Goal: Manage account settings

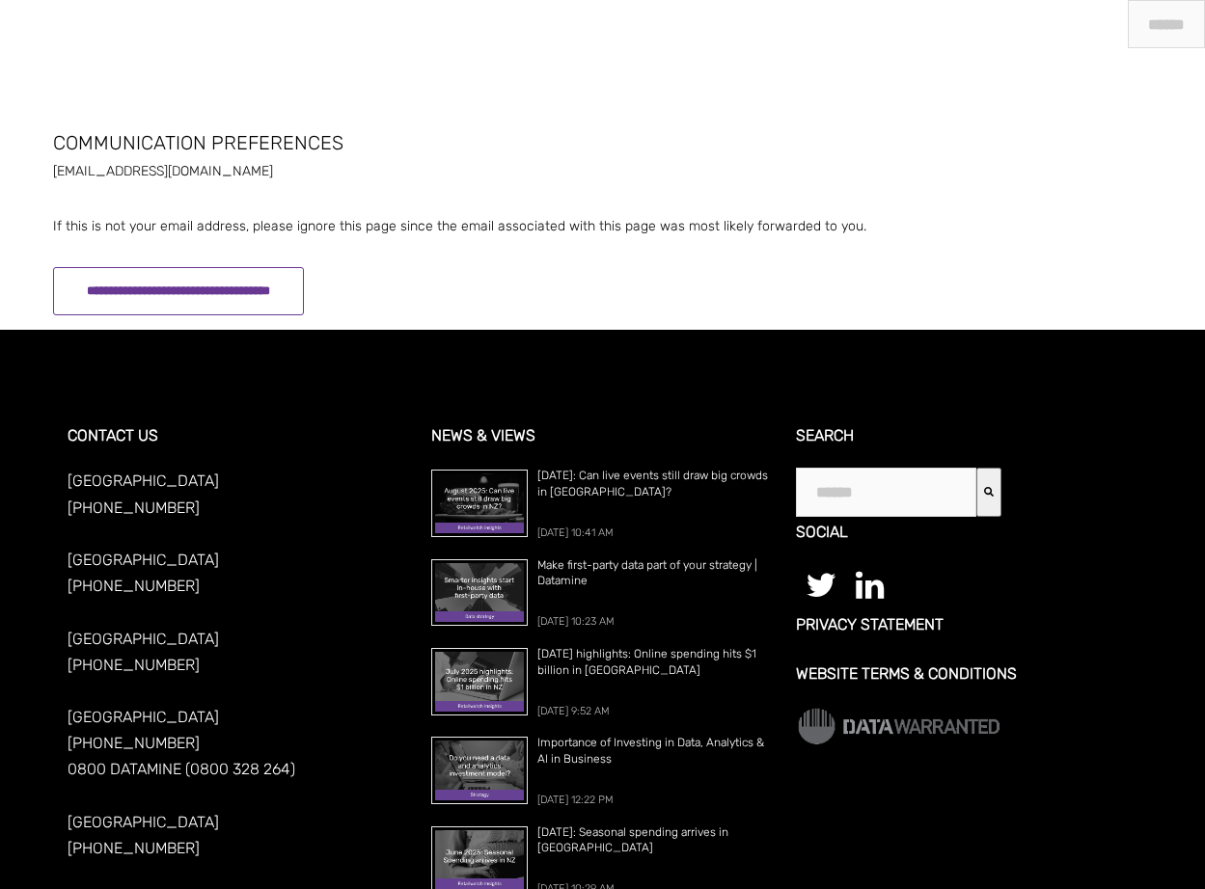
click at [304, 286] on input "**********" at bounding box center [178, 291] width 251 height 48
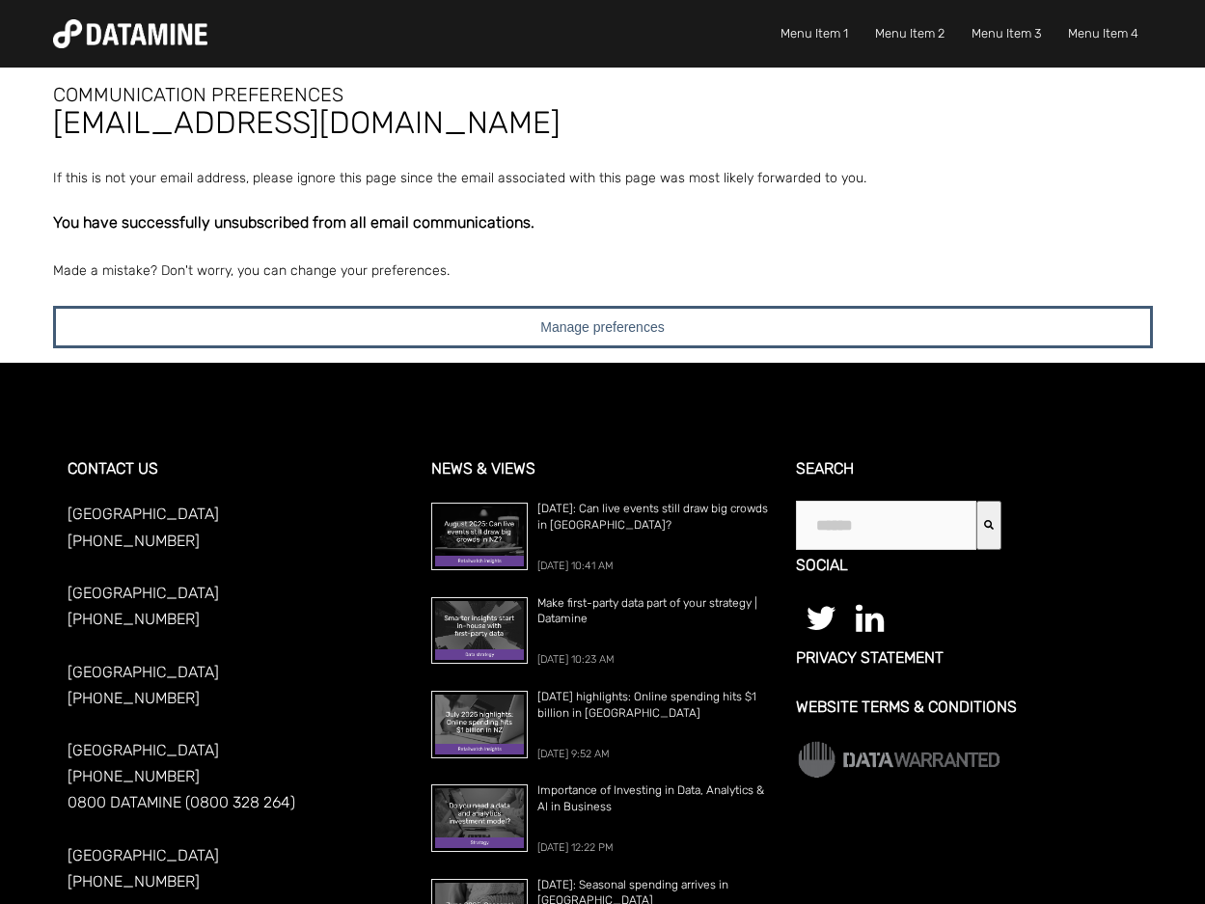
click at [178, 32] on img at bounding box center [130, 33] width 154 height 29
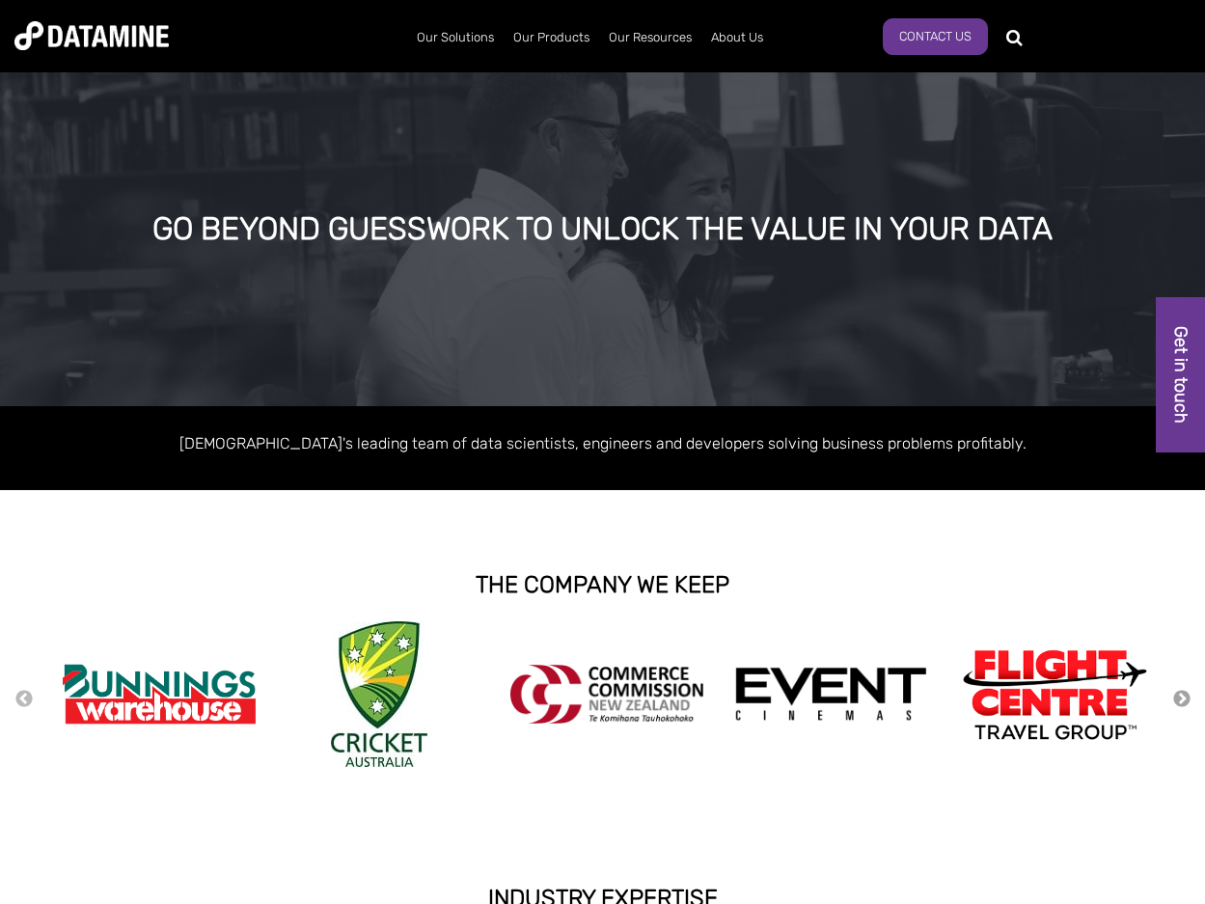
click at [1182, 699] on button "Next" at bounding box center [1181, 699] width 19 height 21
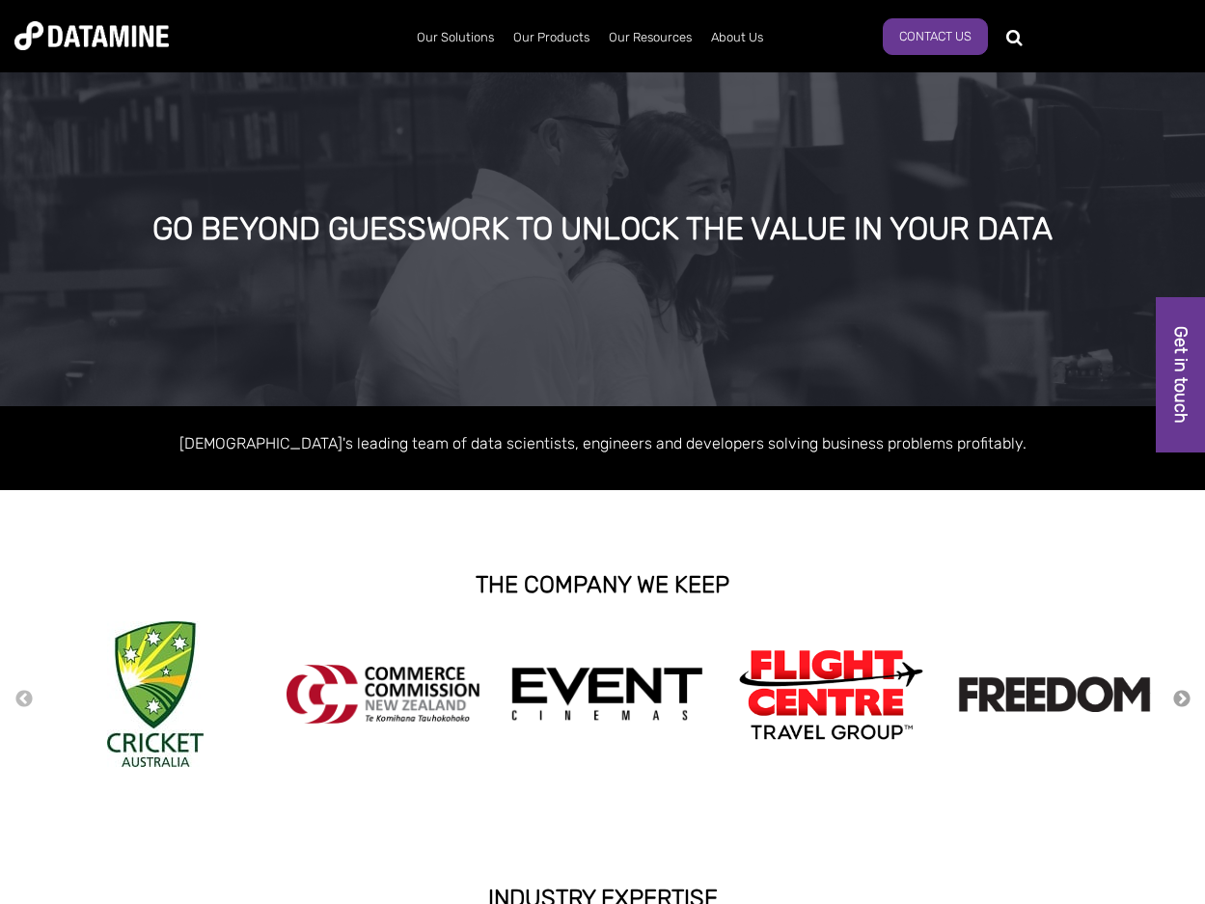
click at [1182, 699] on button "Next" at bounding box center [1181, 699] width 19 height 21
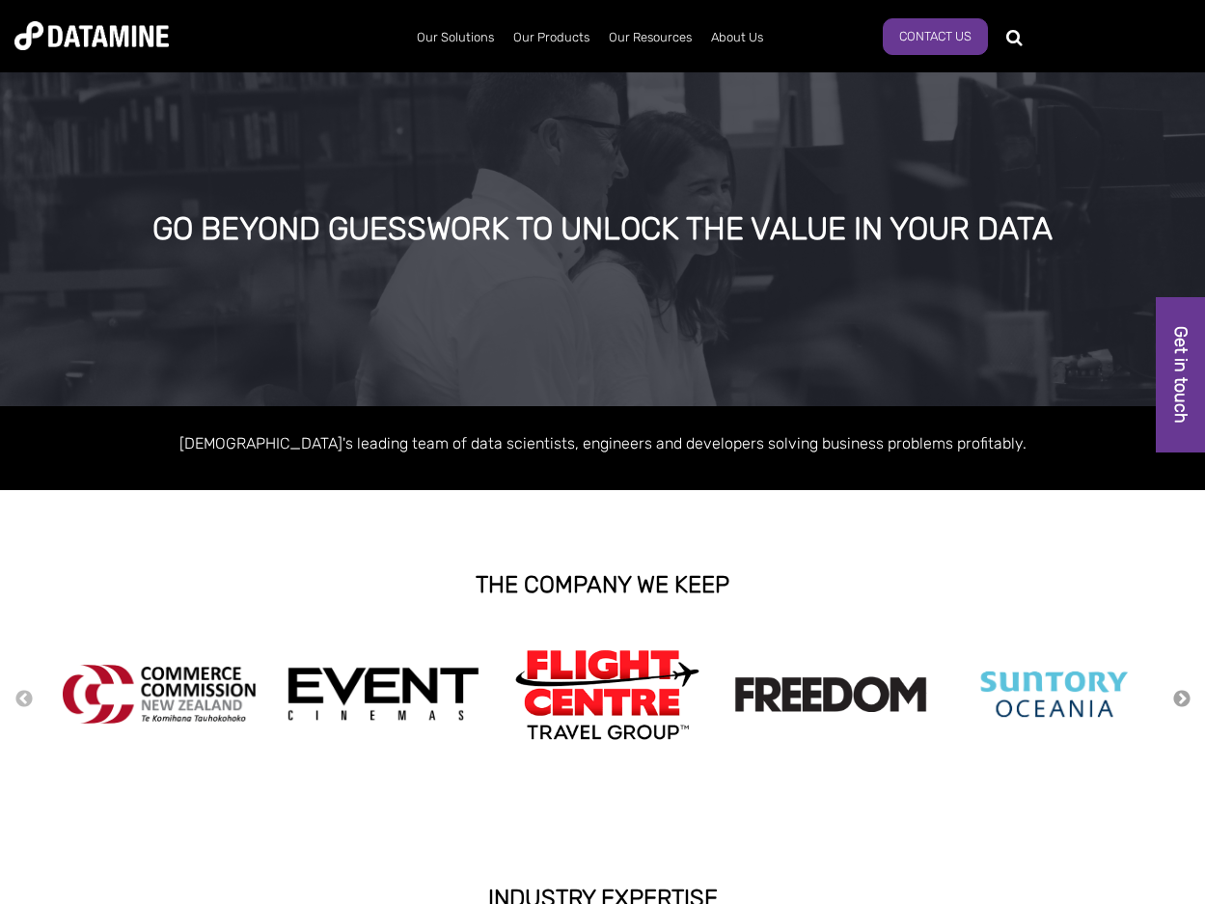
click at [1182, 699] on button "Next" at bounding box center [1181, 699] width 19 height 21
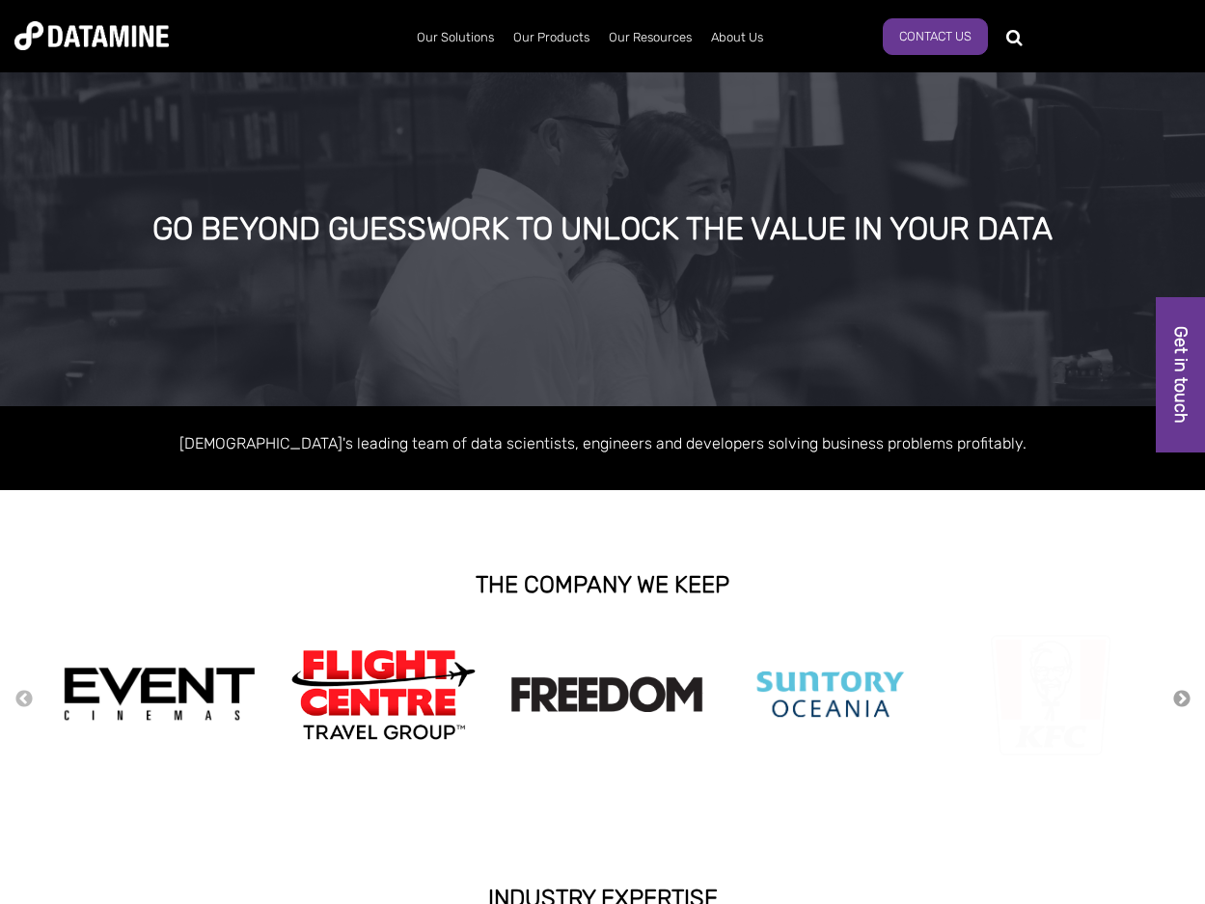
click at [1182, 699] on button "Next" at bounding box center [1181, 699] width 19 height 21
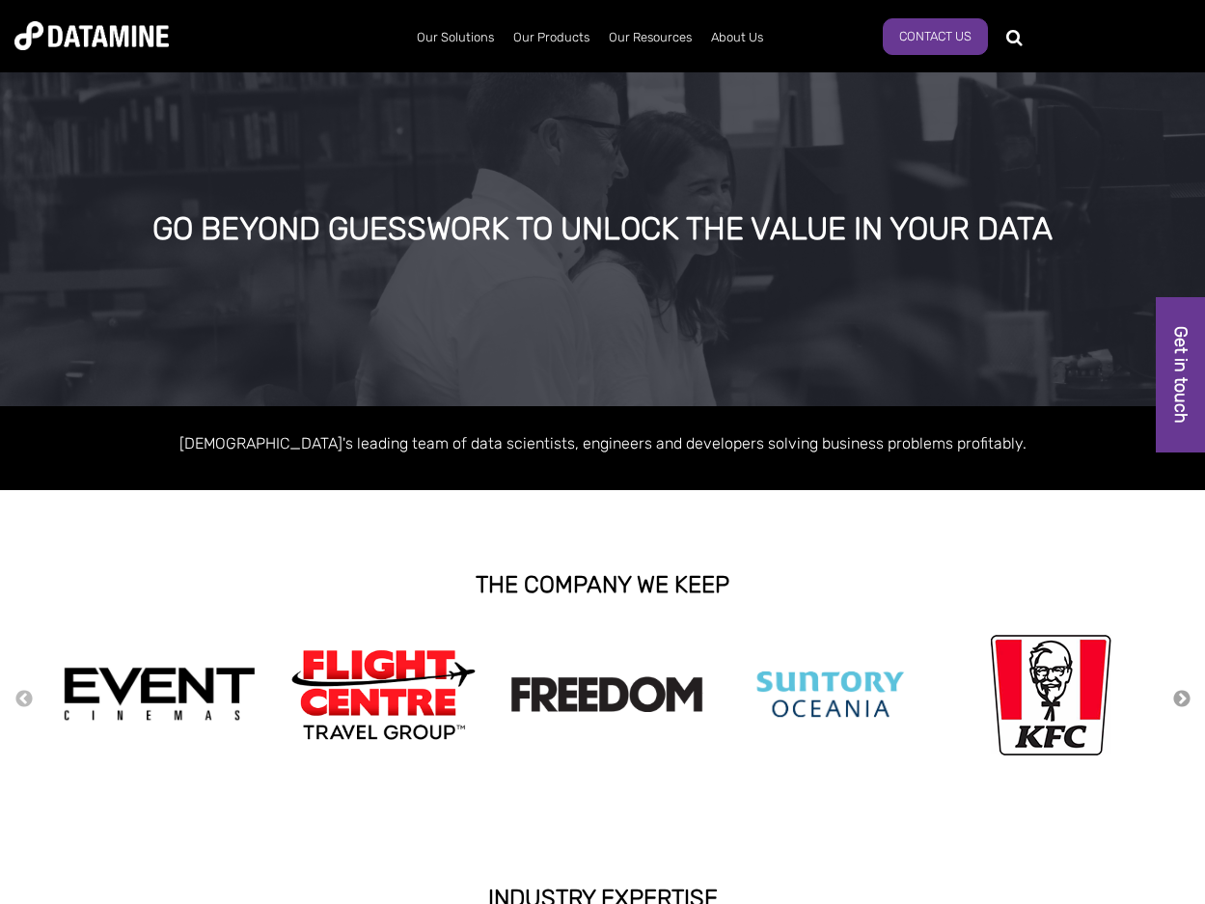
click at [1182, 699] on button "Next" at bounding box center [1181, 699] width 19 height 21
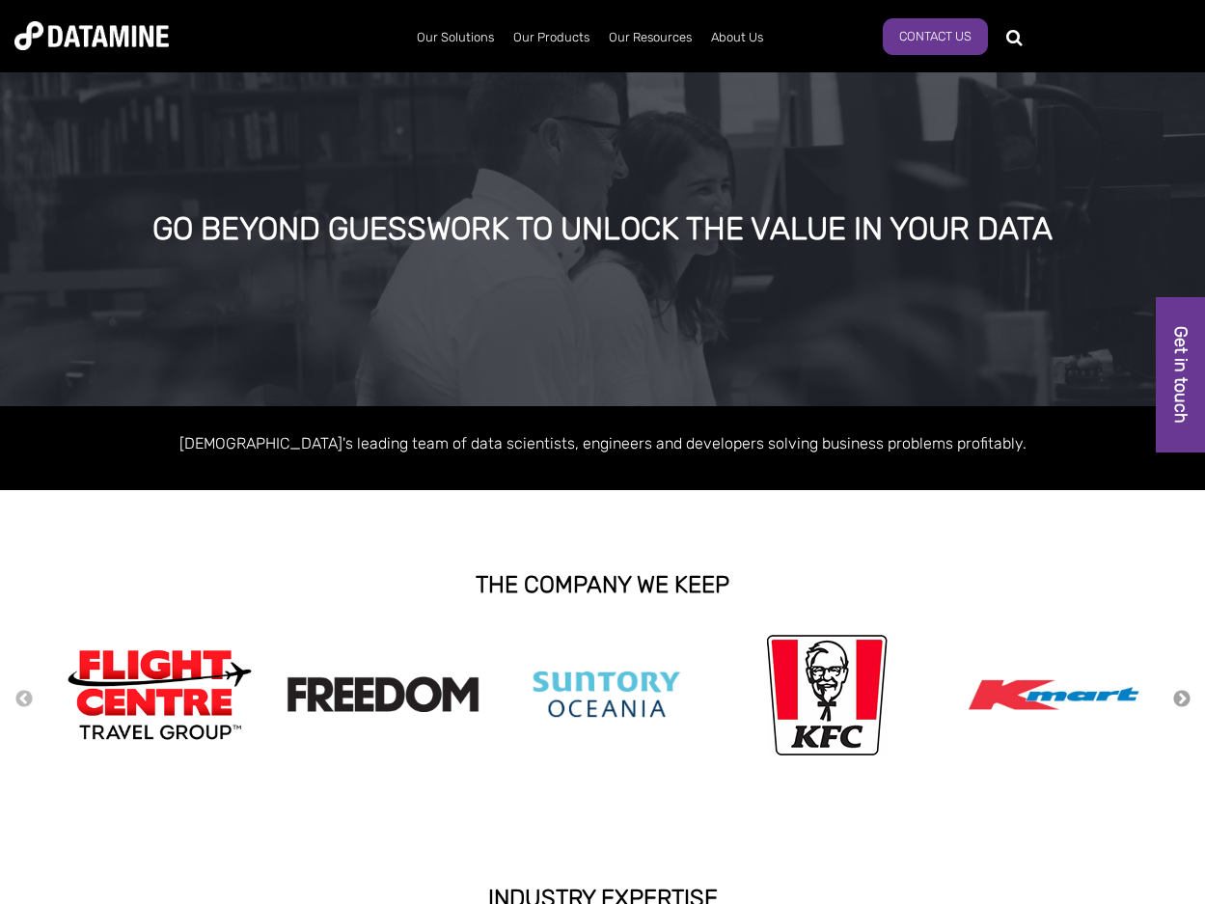
click at [1182, 699] on button "Next" at bounding box center [1181, 699] width 19 height 21
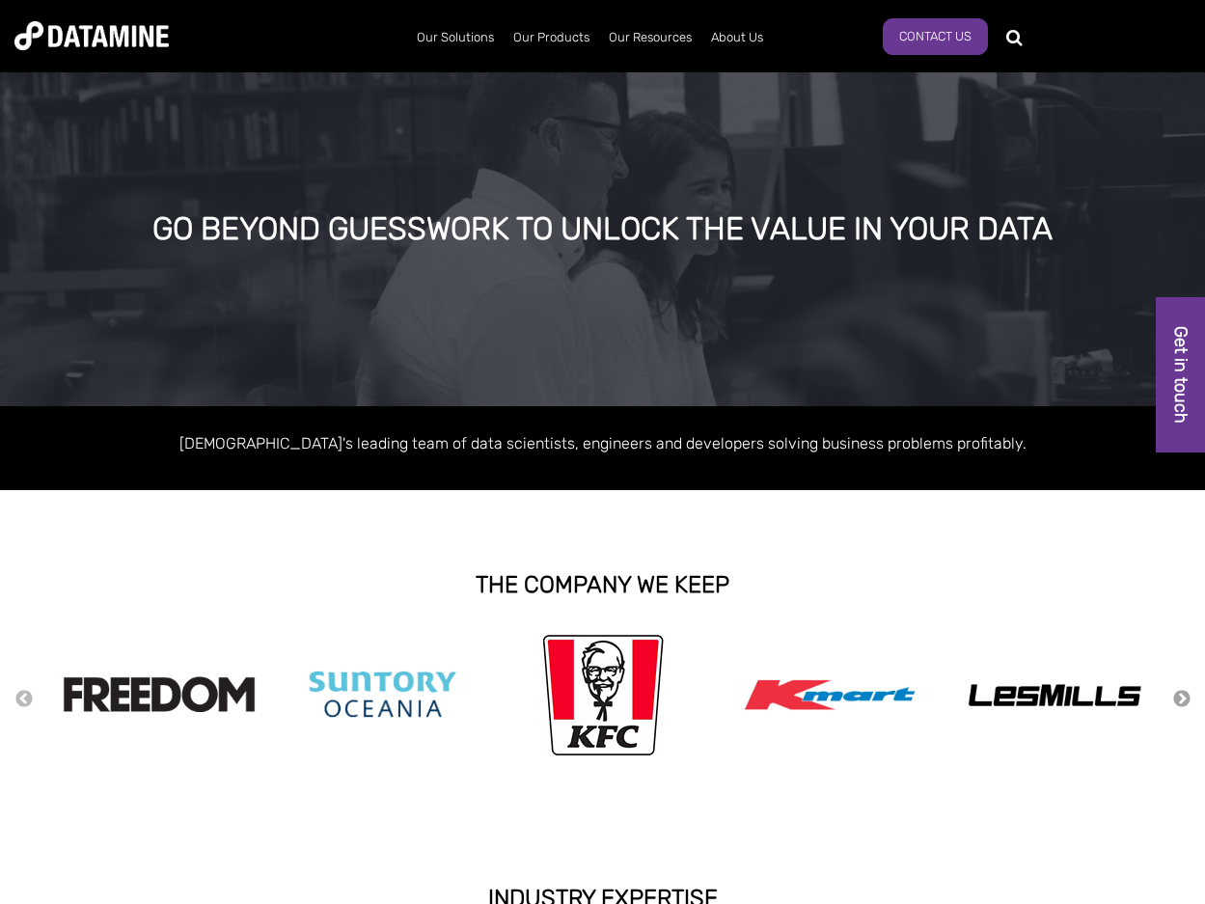
click at [1182, 699] on button "Next" at bounding box center [1181, 699] width 19 height 21
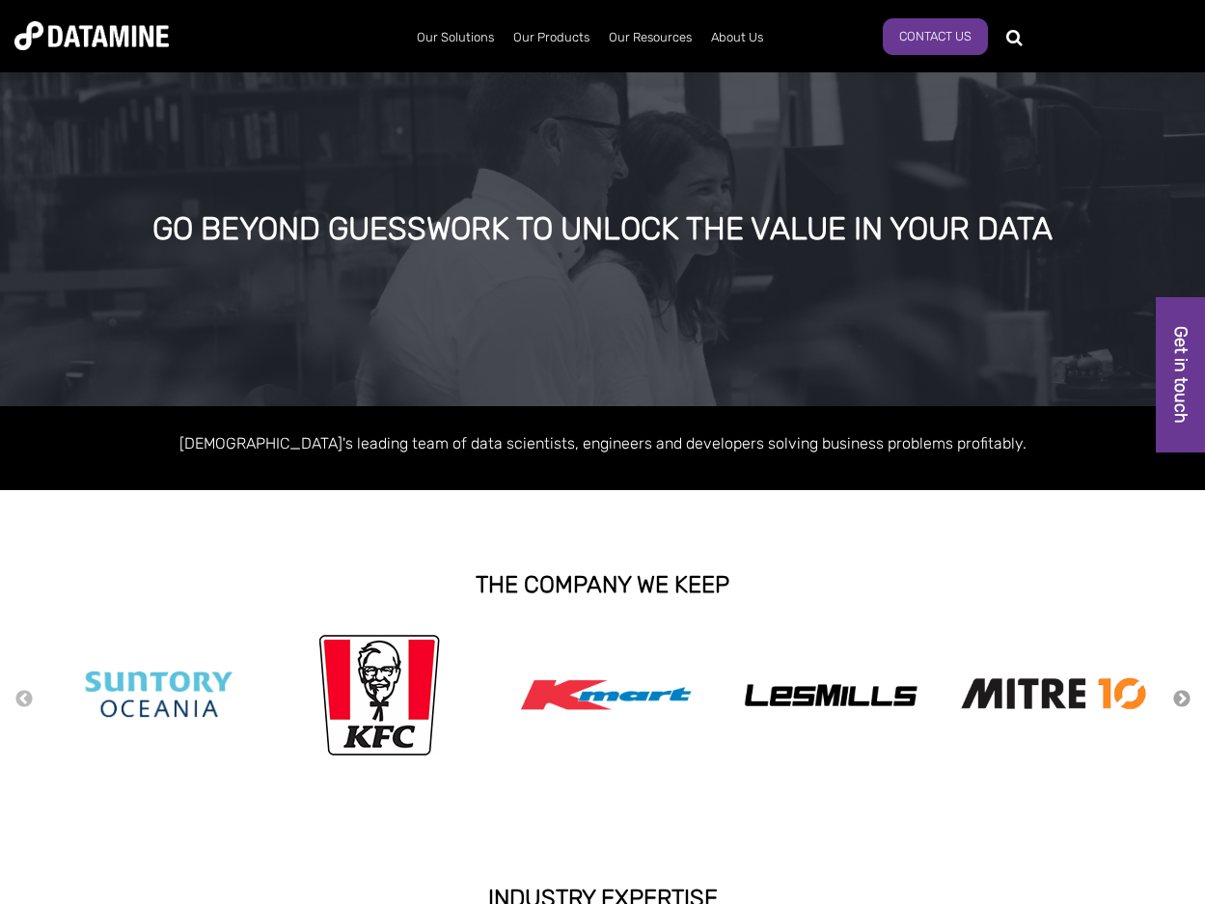
click at [1182, 699] on button "Next" at bounding box center [1181, 699] width 19 height 21
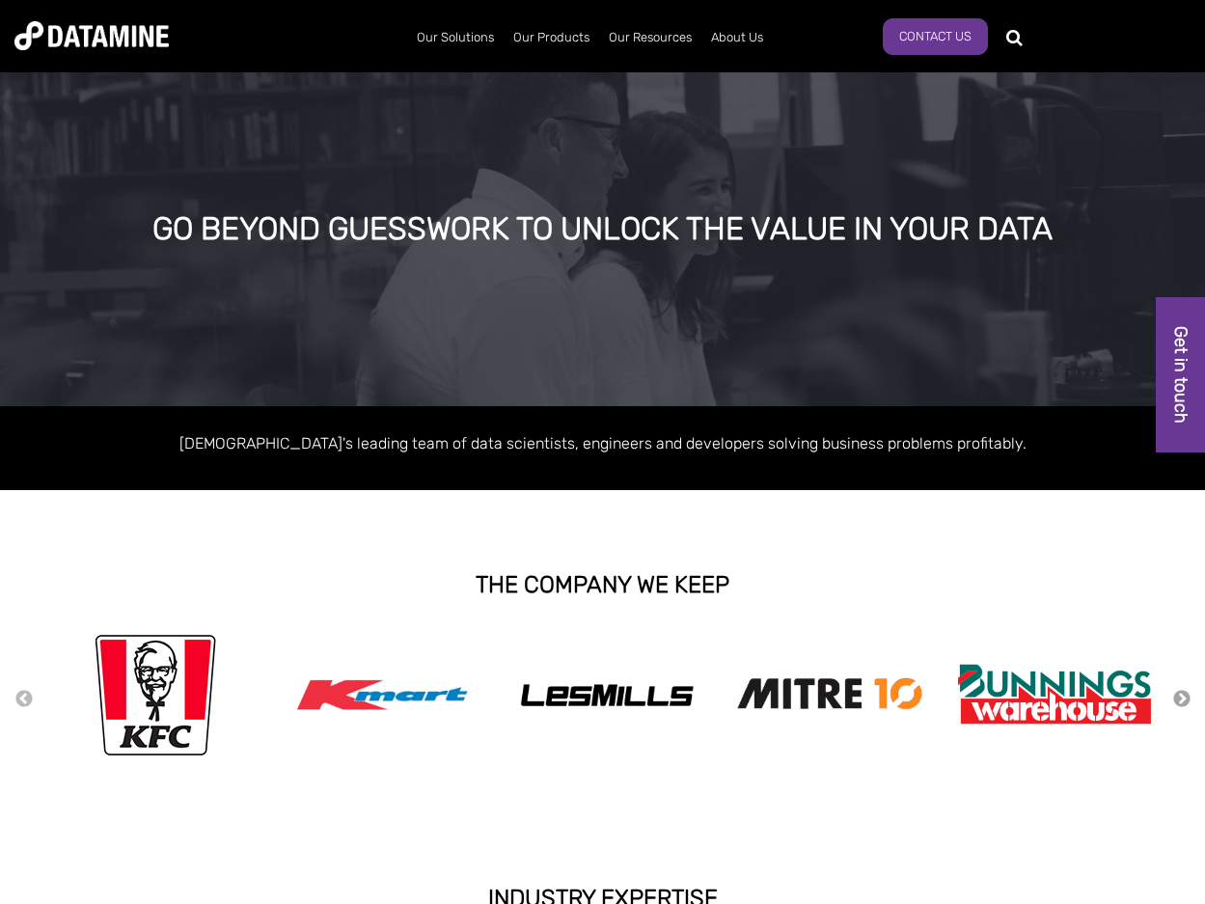
click at [1182, 699] on button "Next" at bounding box center [1181, 699] width 19 height 21
